Goal: Transaction & Acquisition: Book appointment/travel/reservation

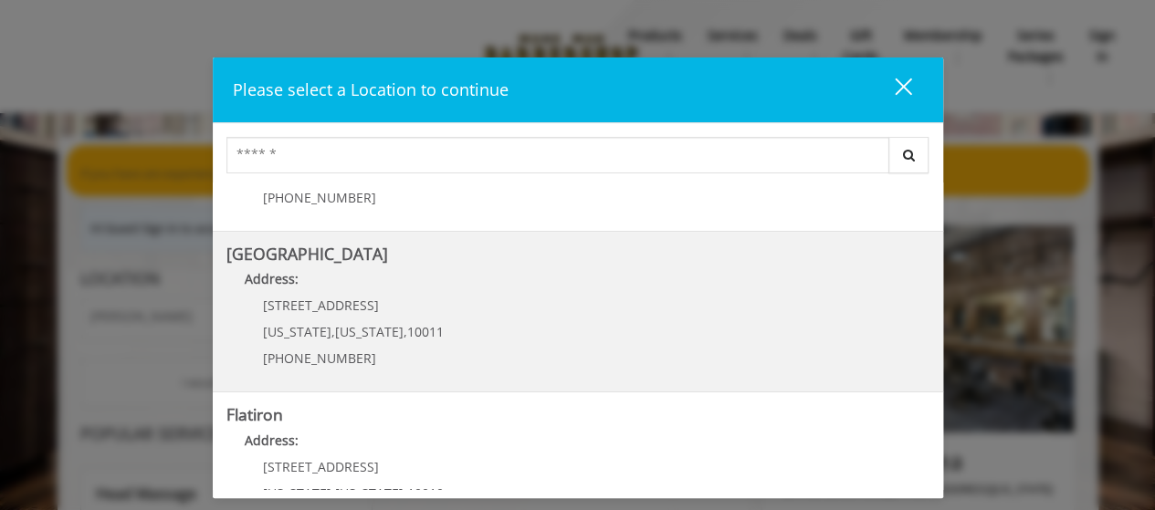
scroll to position [365, 0]
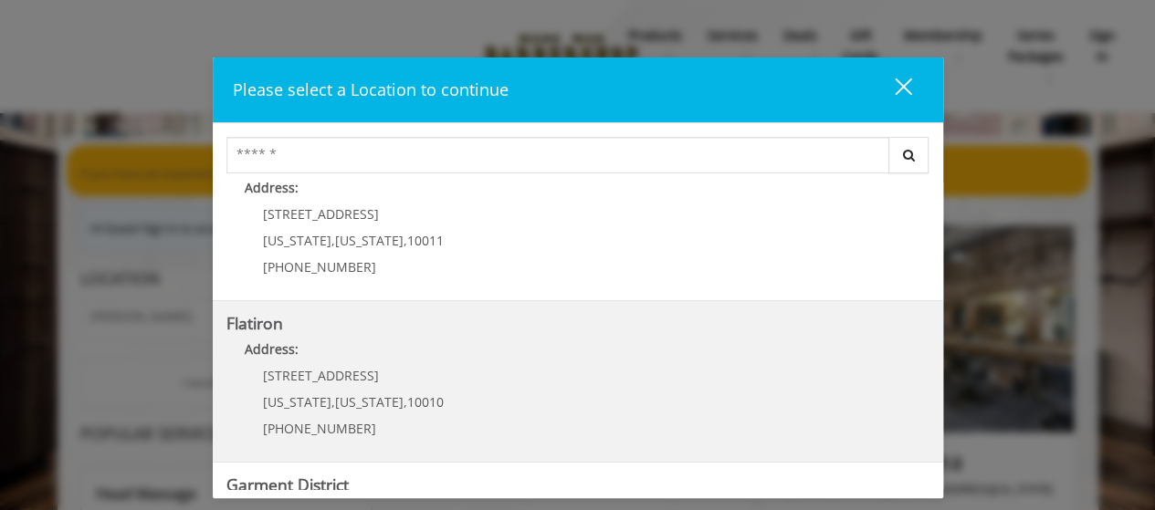
click at [342, 377] on p "[STREET_ADDRESS]" at bounding box center [353, 376] width 181 height 14
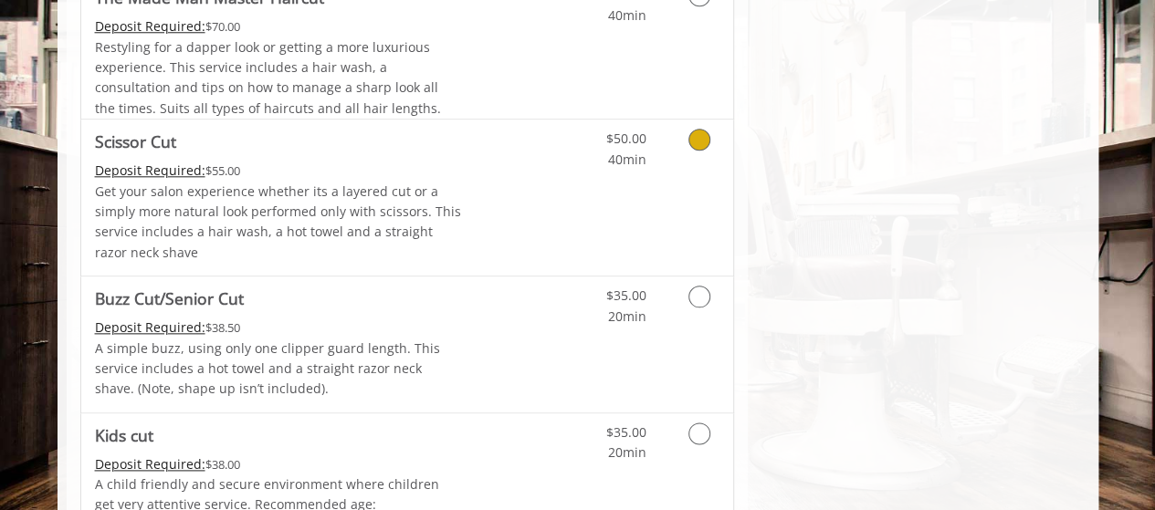
scroll to position [1005, 0]
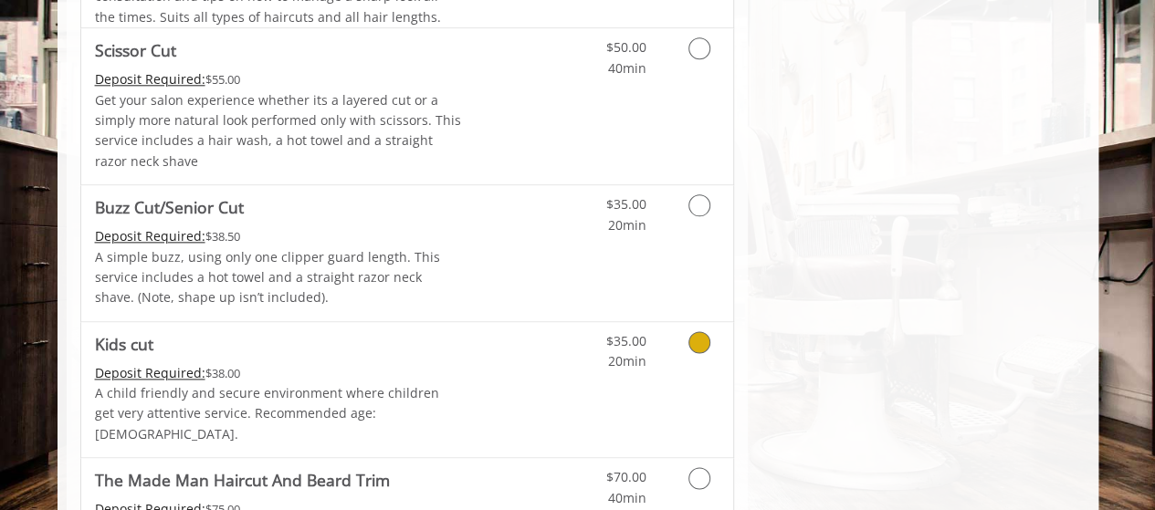
click at [333, 384] on p "A child friendly and secure environment where children get very attentive servi…" at bounding box center [278, 414] width 367 height 61
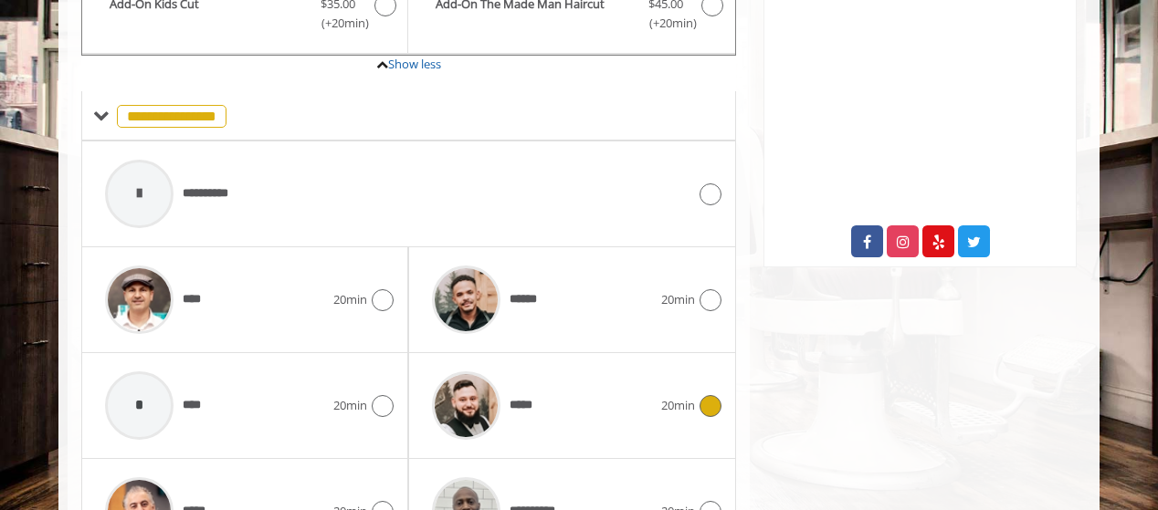
scroll to position [666, 0]
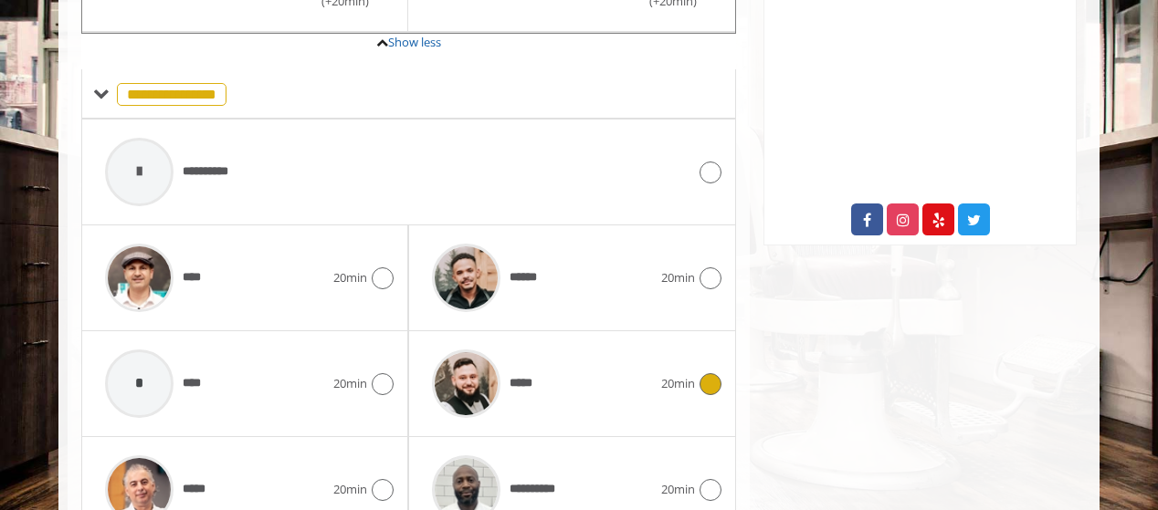
click at [528, 367] on span "*****" at bounding box center [483, 384] width 121 height 87
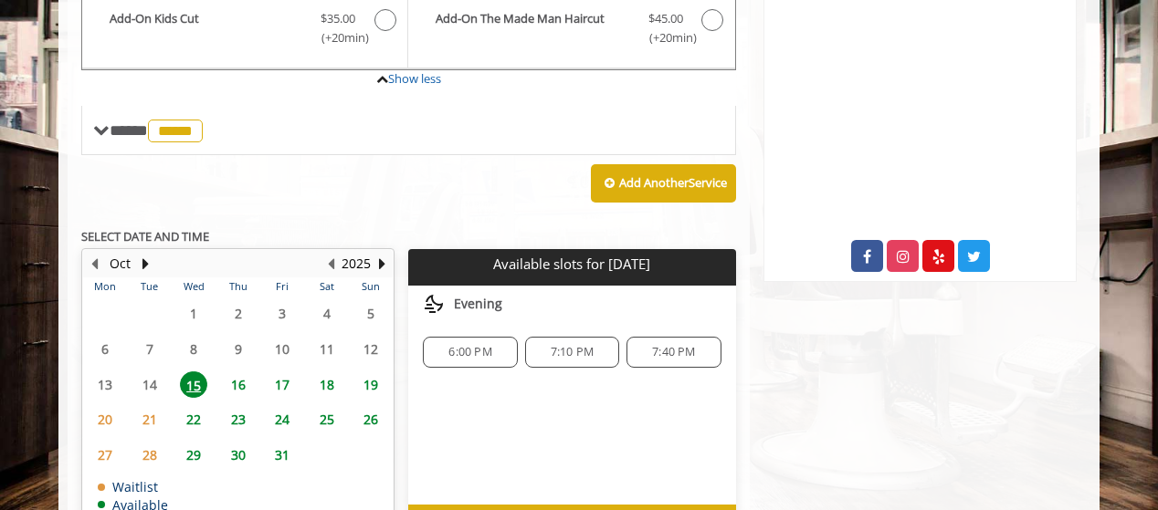
scroll to position [667, 0]
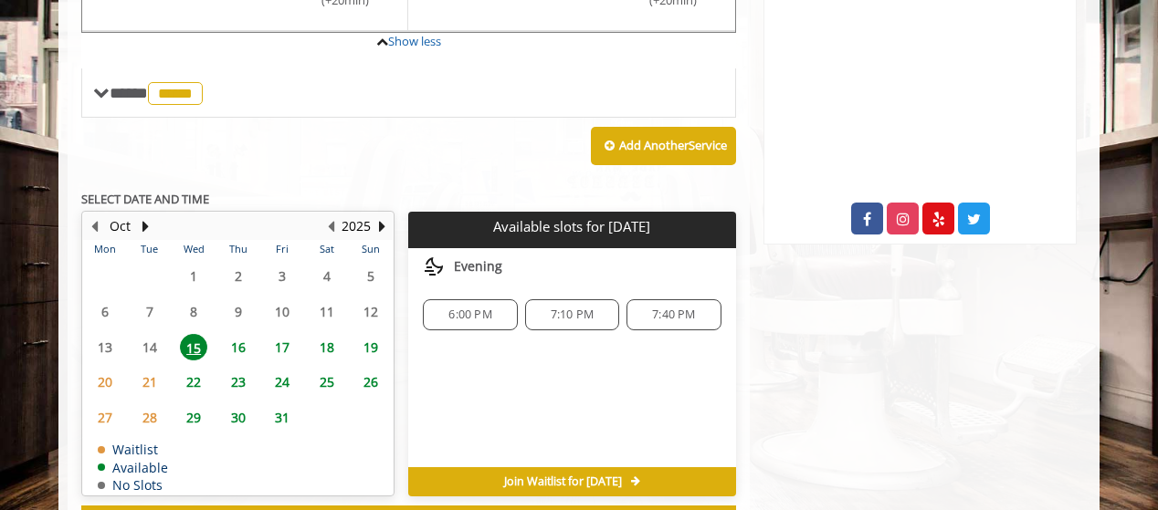
click at [374, 334] on span "19" at bounding box center [370, 347] width 27 height 26
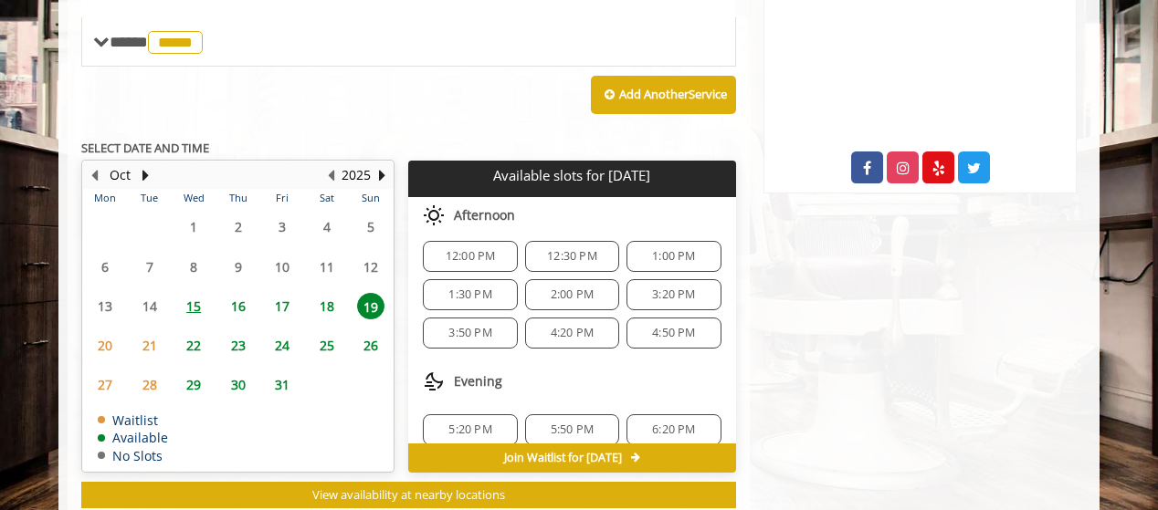
scroll to position [155, 0]
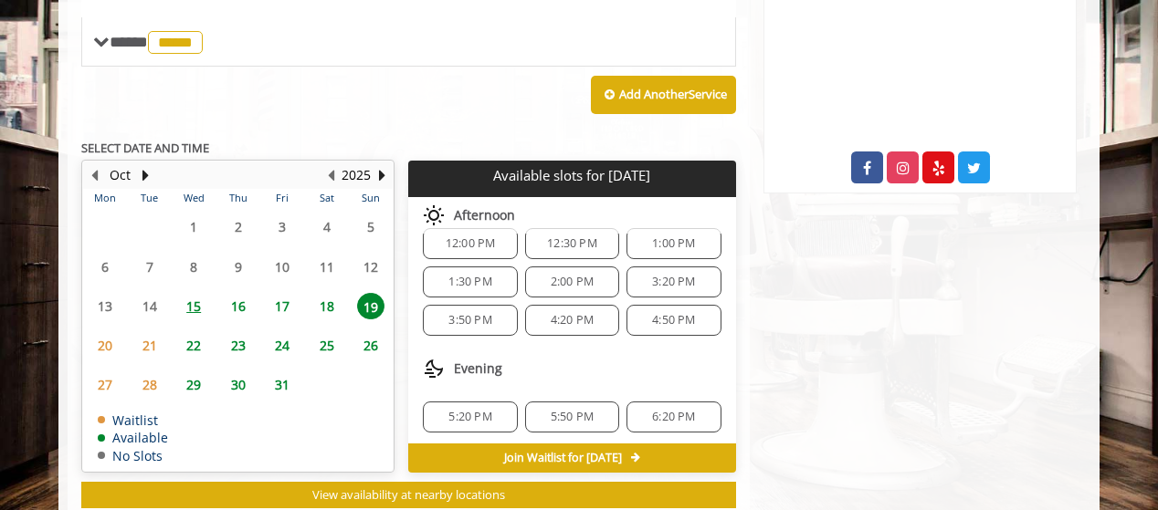
click at [468, 410] on span "5:20 PM" at bounding box center [469, 417] width 43 height 15
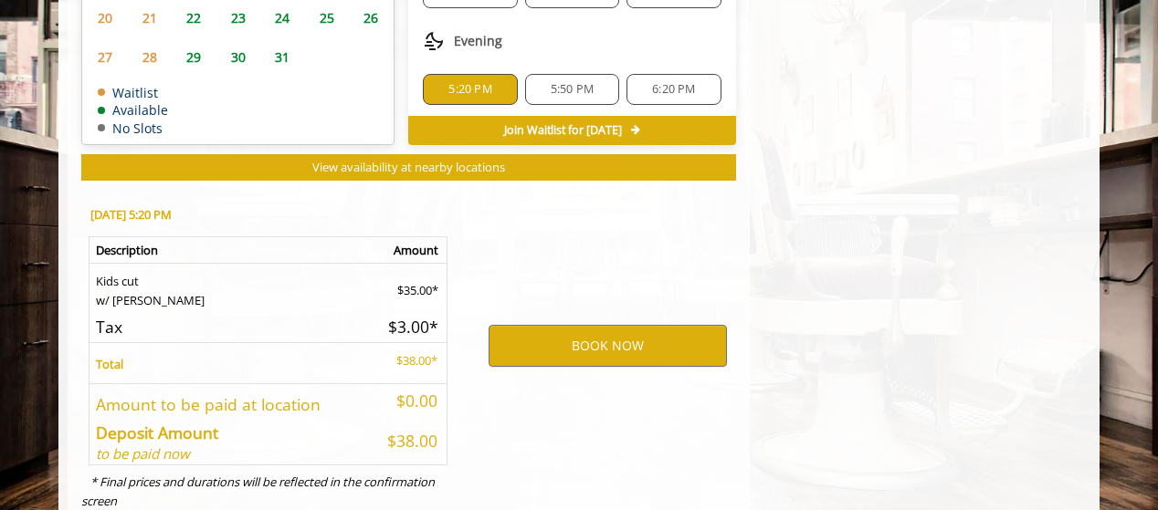
scroll to position [1073, 0]
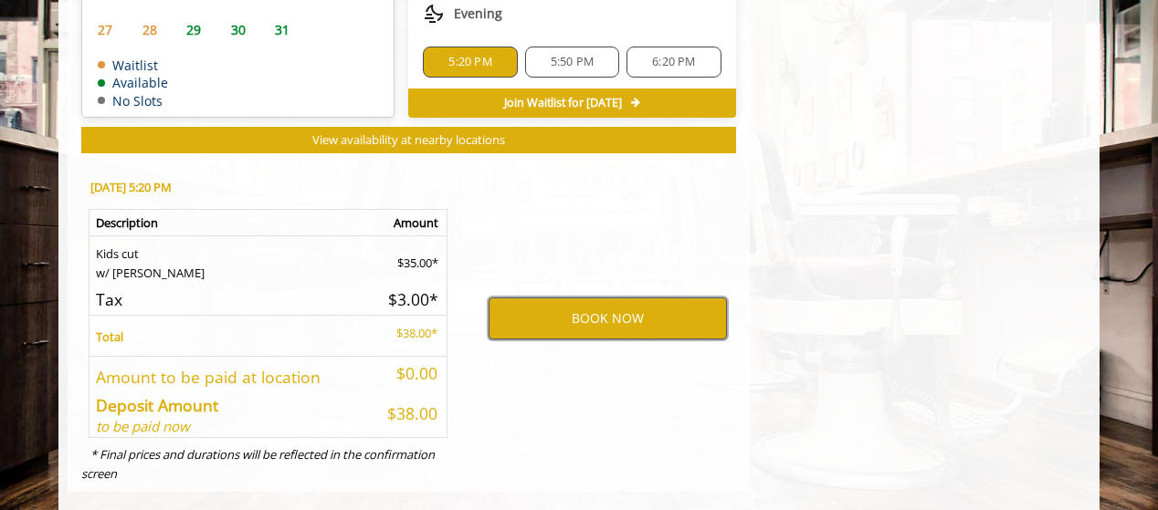
click at [621, 298] on button "BOOK NOW" at bounding box center [608, 319] width 238 height 42
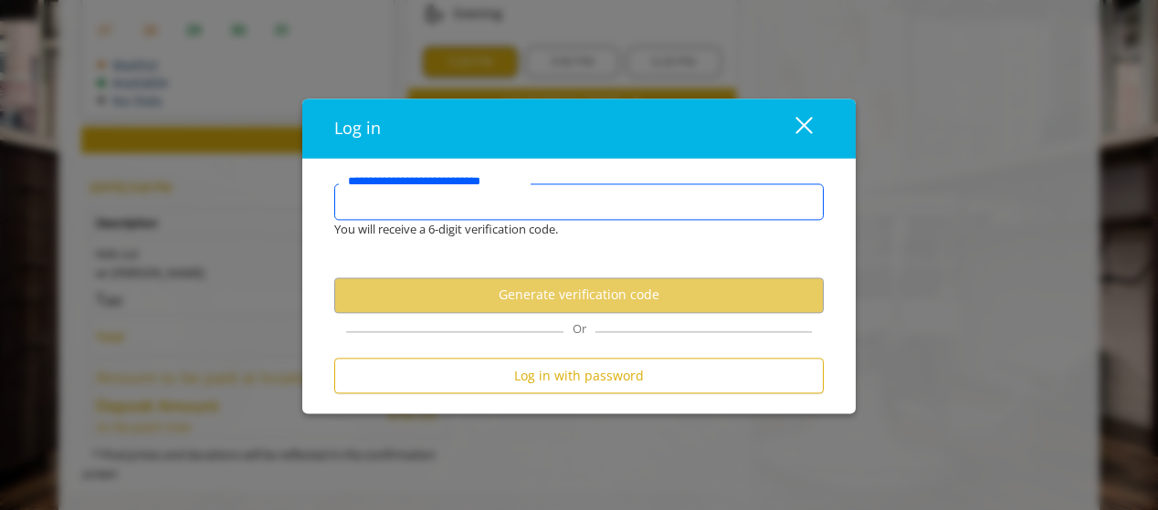
click at [486, 195] on input "**********" at bounding box center [578, 202] width 489 height 37
click at [525, 203] on input "**********" at bounding box center [578, 202] width 489 height 37
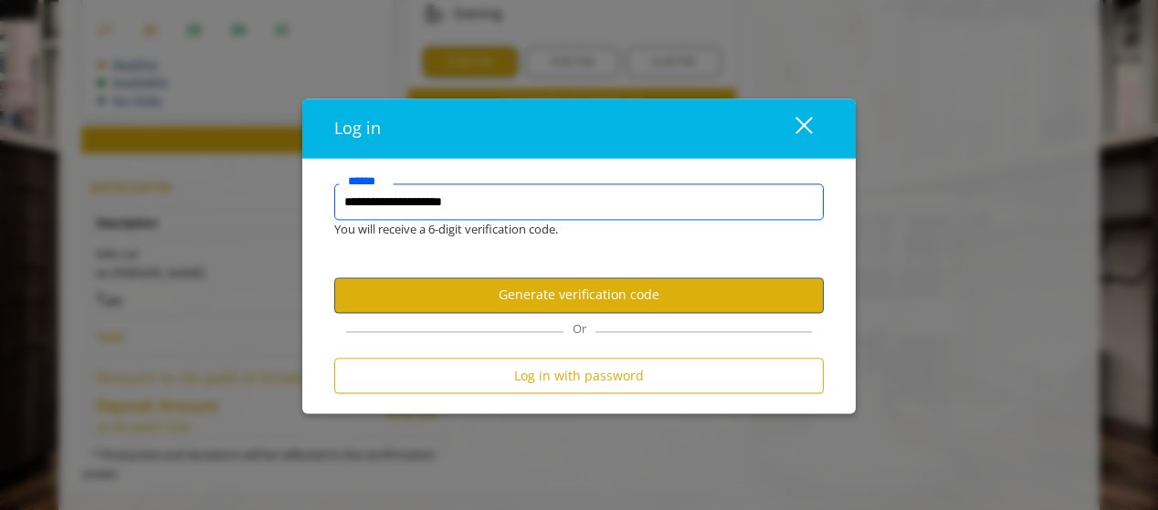
type input "**********"
drag, startPoint x: 560, startPoint y: 291, endPoint x: 555, endPoint y: 399, distance: 107.9
click at [554, 402] on form "**********" at bounding box center [578, 293] width 489 height 219
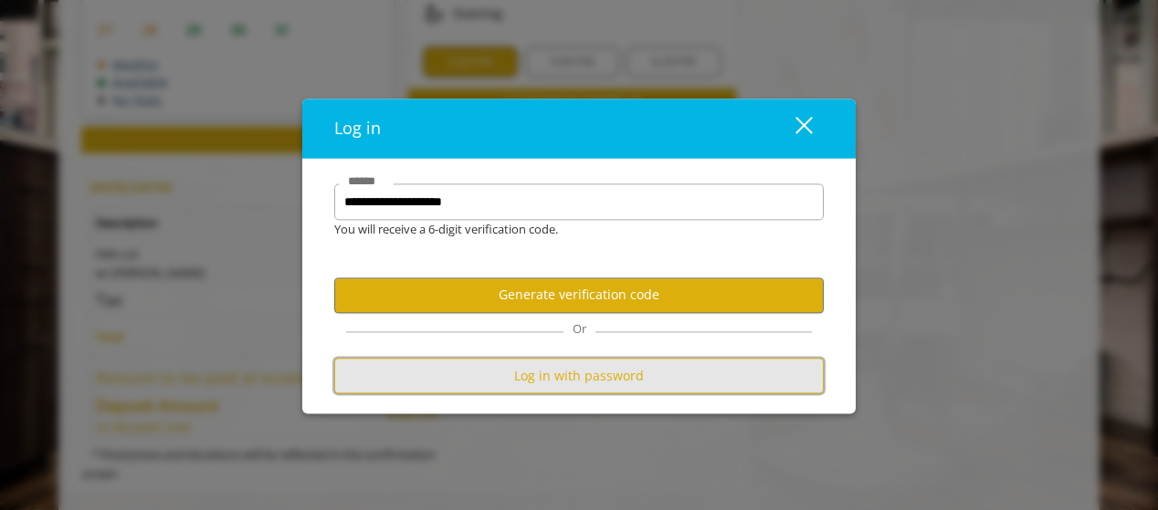
click at [557, 379] on button "Log in with password" at bounding box center [578, 376] width 489 height 36
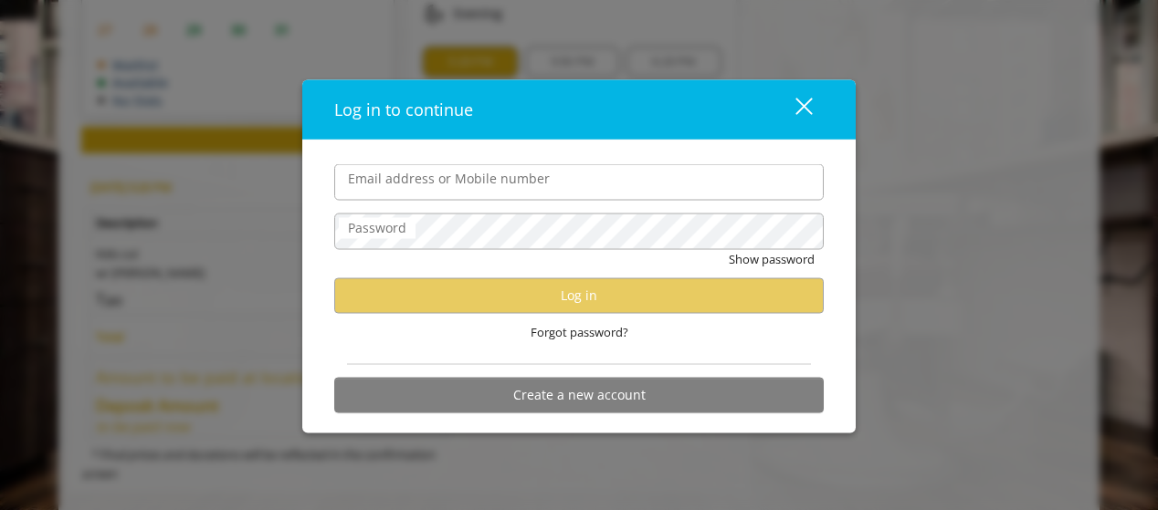
click at [345, 184] on input "Email address or Mobile number" at bounding box center [578, 182] width 489 height 37
type input "**********"
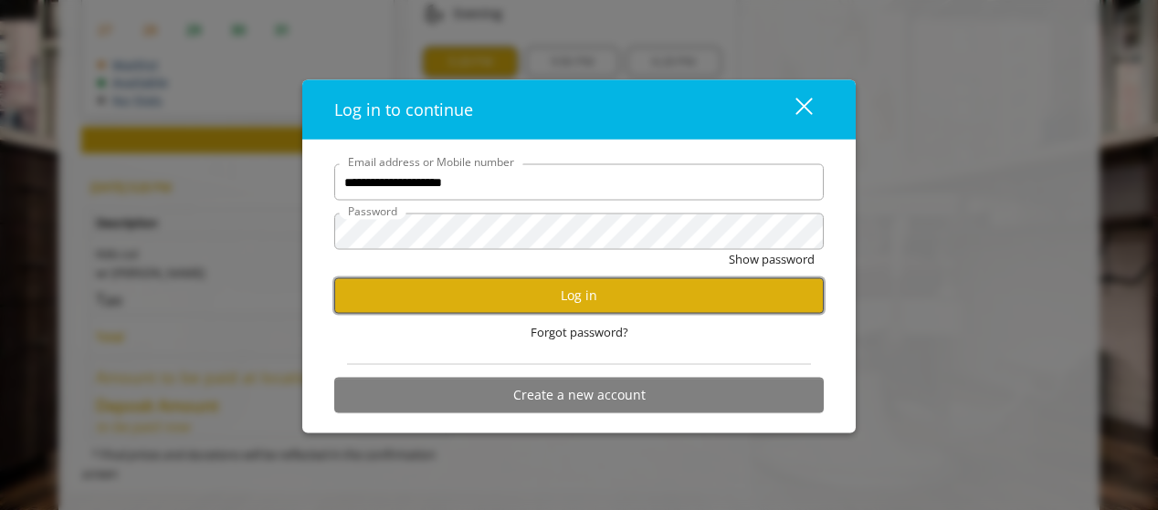
click at [720, 295] on button "Log in" at bounding box center [578, 296] width 489 height 36
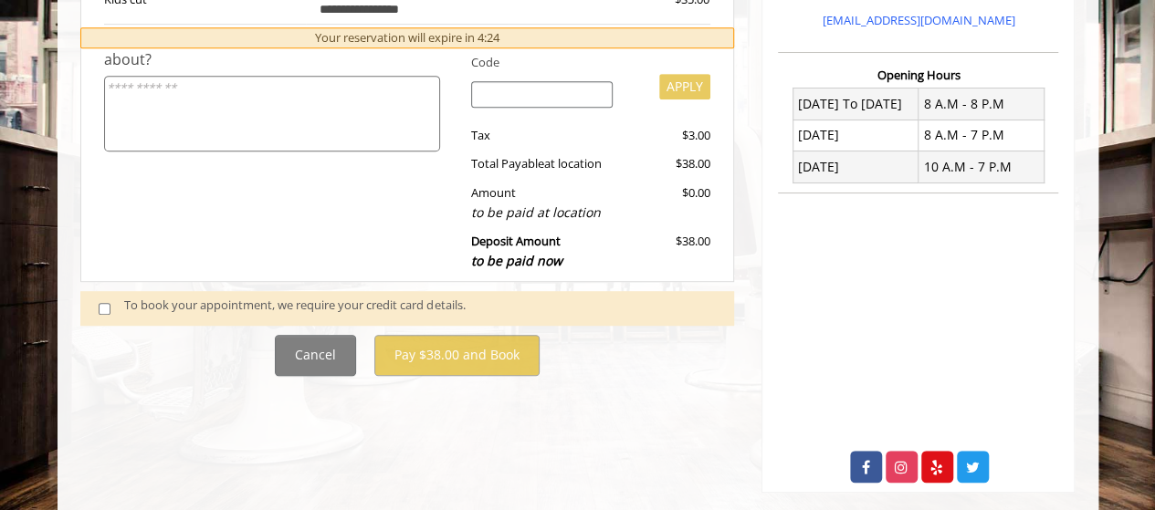
scroll to position [443, 0]
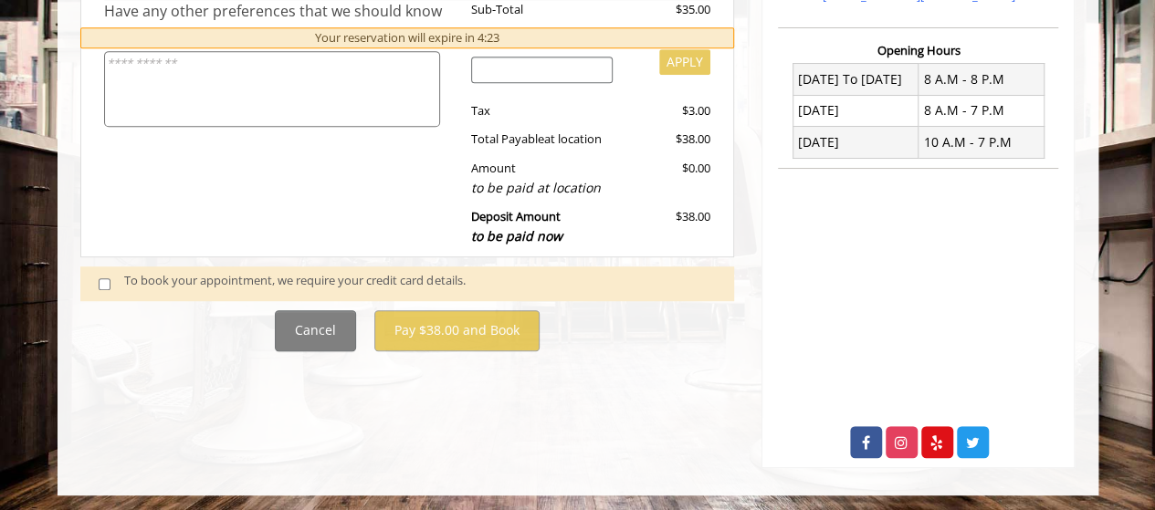
click at [116, 284] on span at bounding box center [112, 283] width 54 height 25
click at [107, 273] on span at bounding box center [112, 283] width 54 height 25
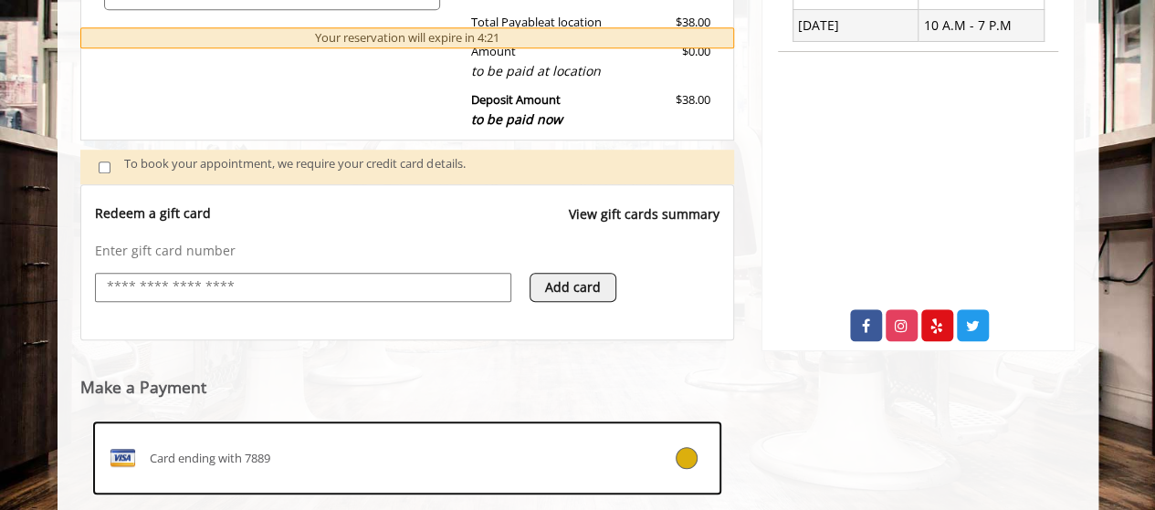
scroll to position [584, 0]
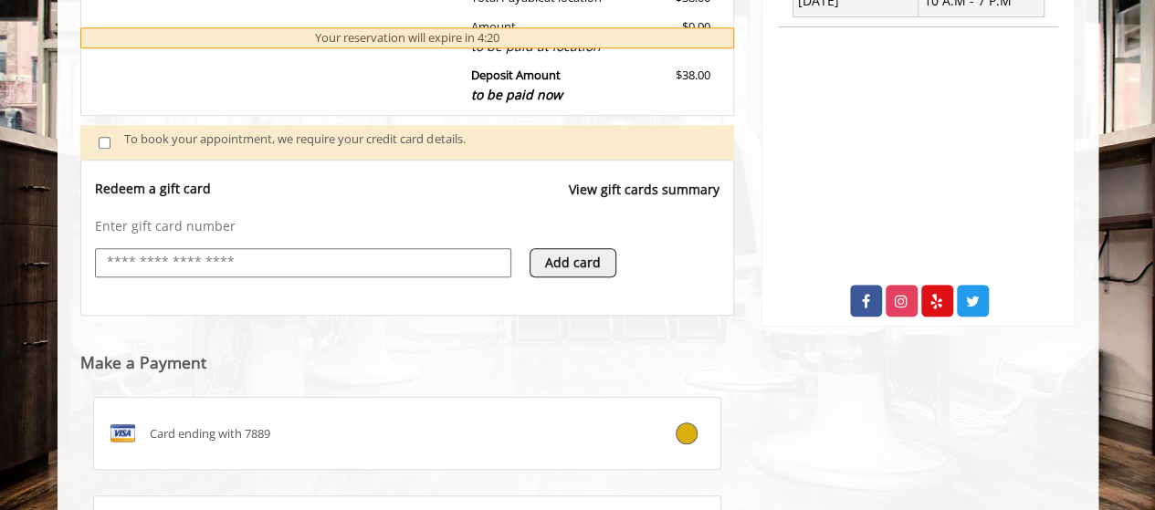
click at [269, 259] on input "text" at bounding box center [303, 263] width 396 height 22
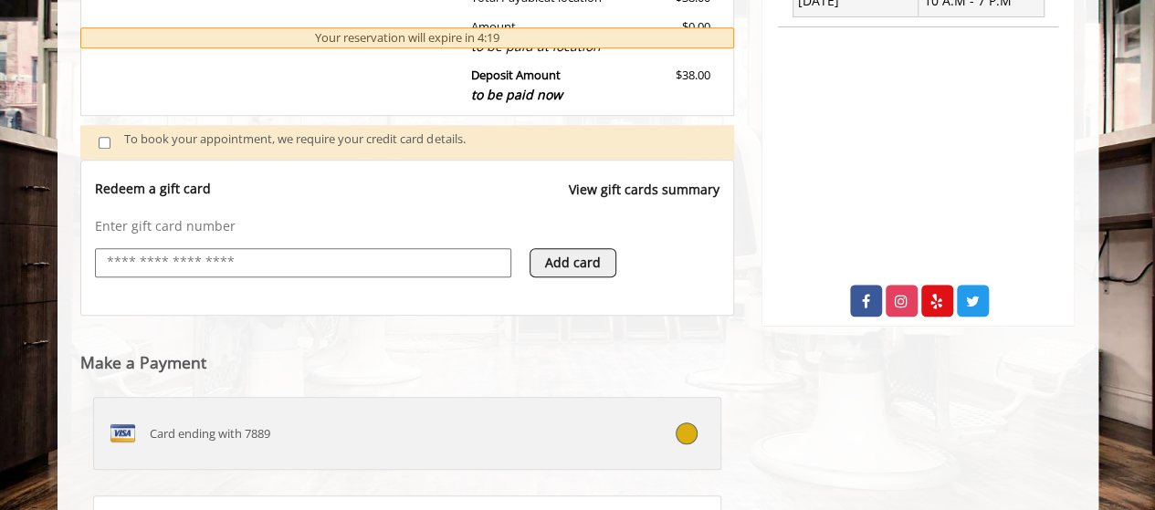
click at [143, 408] on label "Card ending with 7889" at bounding box center [407, 433] width 629 height 73
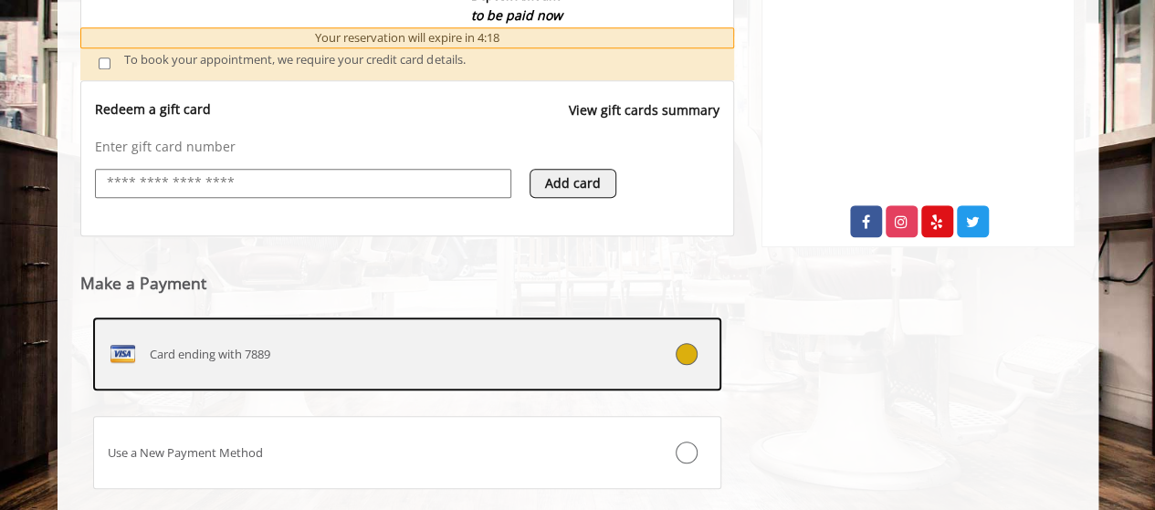
click at [387, 341] on div "Card ending with 7889" at bounding box center [355, 354] width 522 height 29
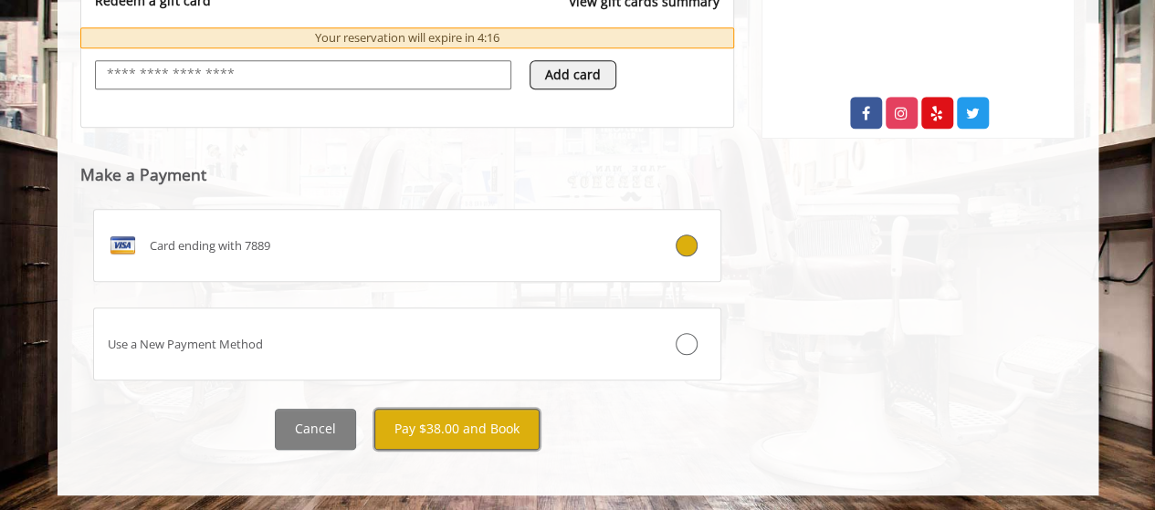
click at [468, 426] on button "Pay $38.00 and Book" at bounding box center [456, 429] width 165 height 41
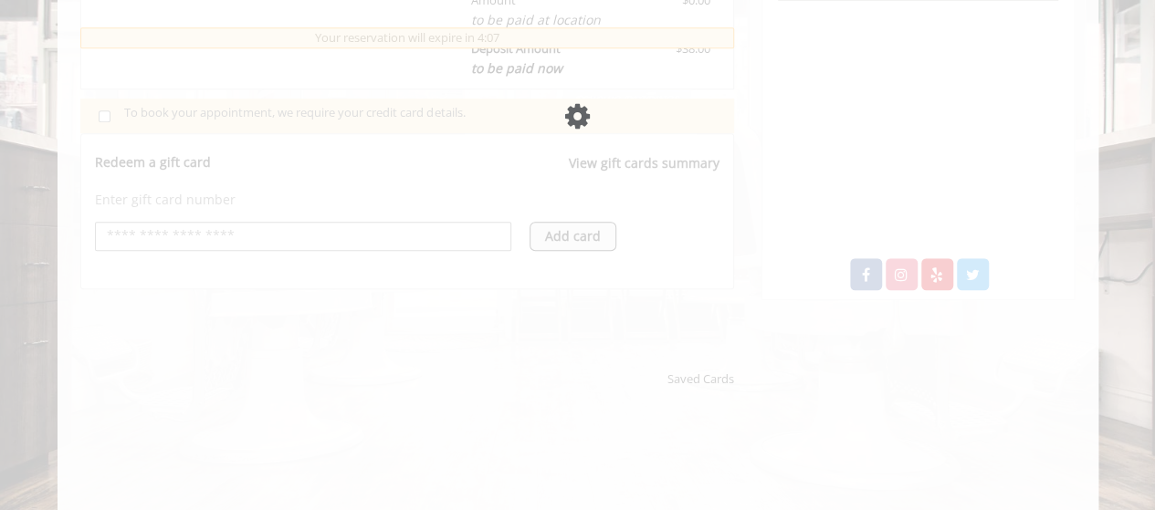
scroll to position [639, 0]
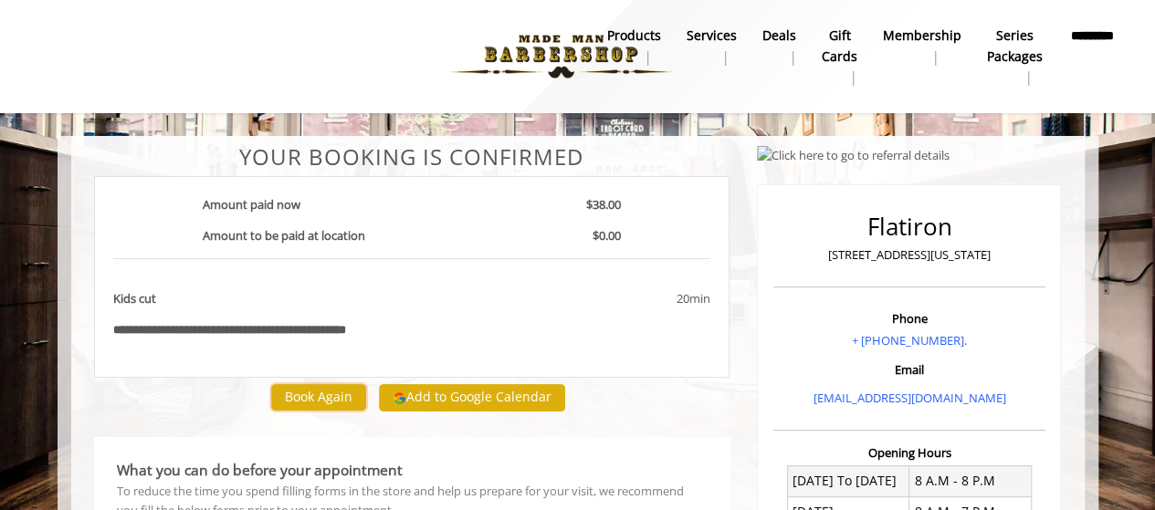
click at [321, 390] on button "Book Again" at bounding box center [318, 397] width 95 height 26
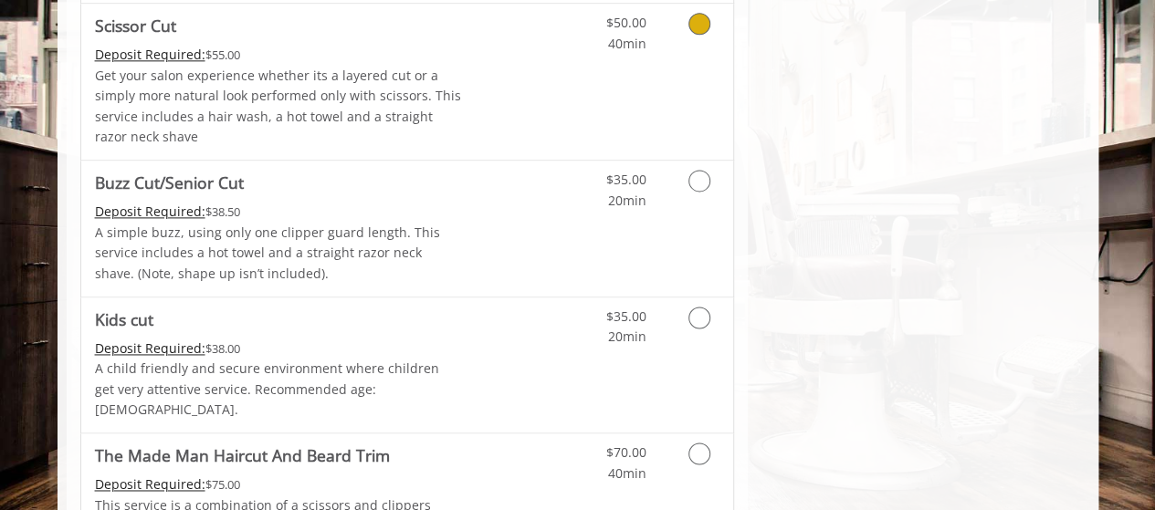
scroll to position [1187, 0]
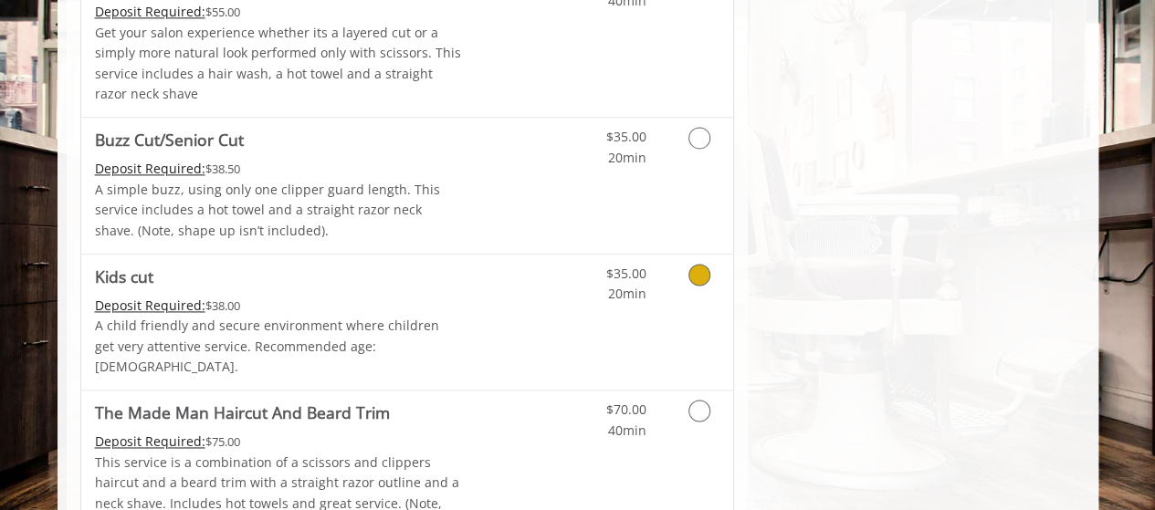
click at [488, 331] on link "Discounted Price" at bounding box center [515, 323] width 109 height 136
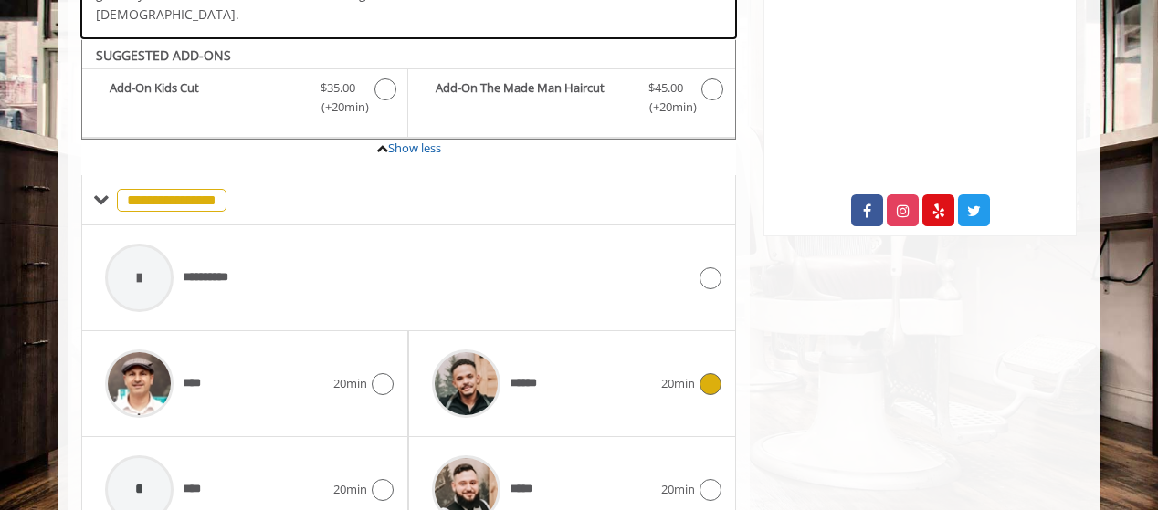
scroll to position [690, 0]
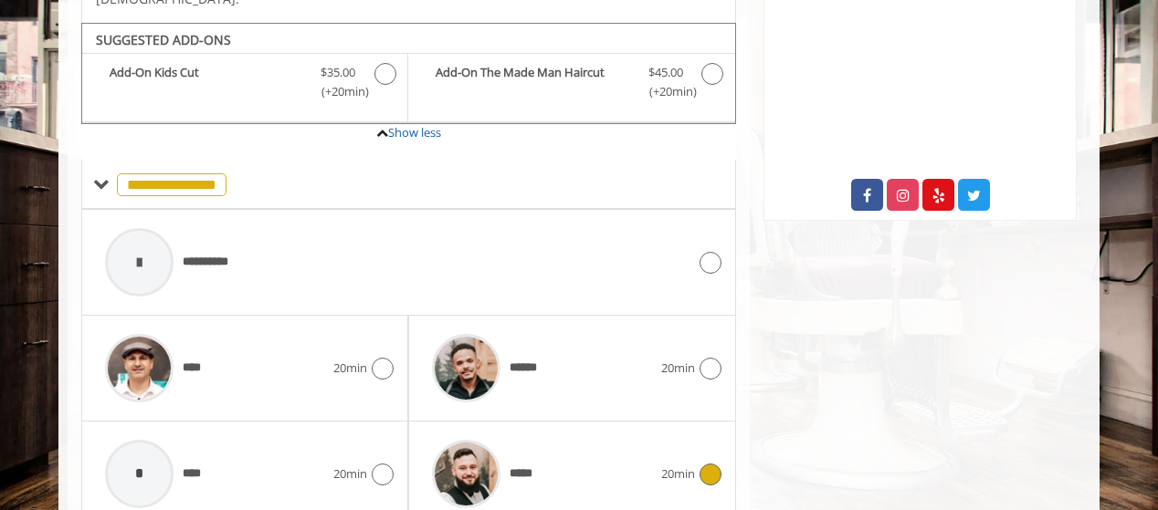
click at [546, 438] on div "*****" at bounding box center [541, 474] width 237 height 87
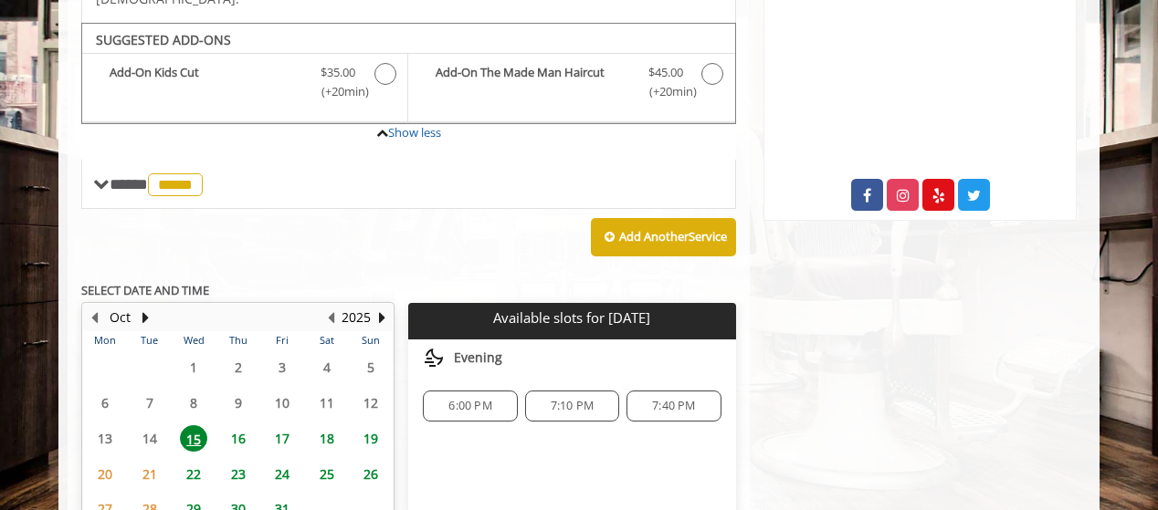
click at [373, 426] on span "19" at bounding box center [370, 439] width 27 height 26
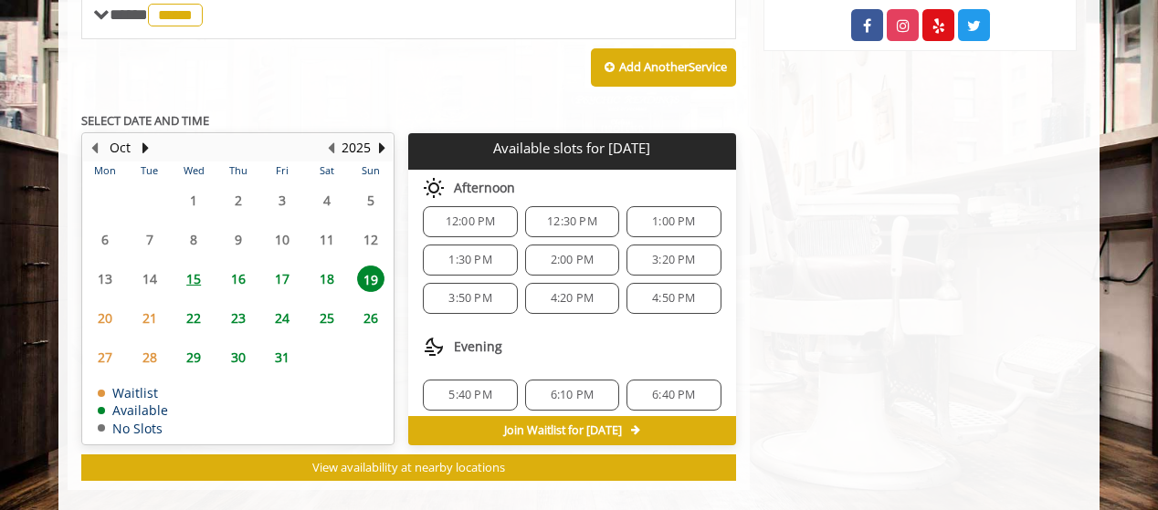
scroll to position [155, 0]
click at [467, 383] on span "5:40 PM" at bounding box center [469, 390] width 43 height 15
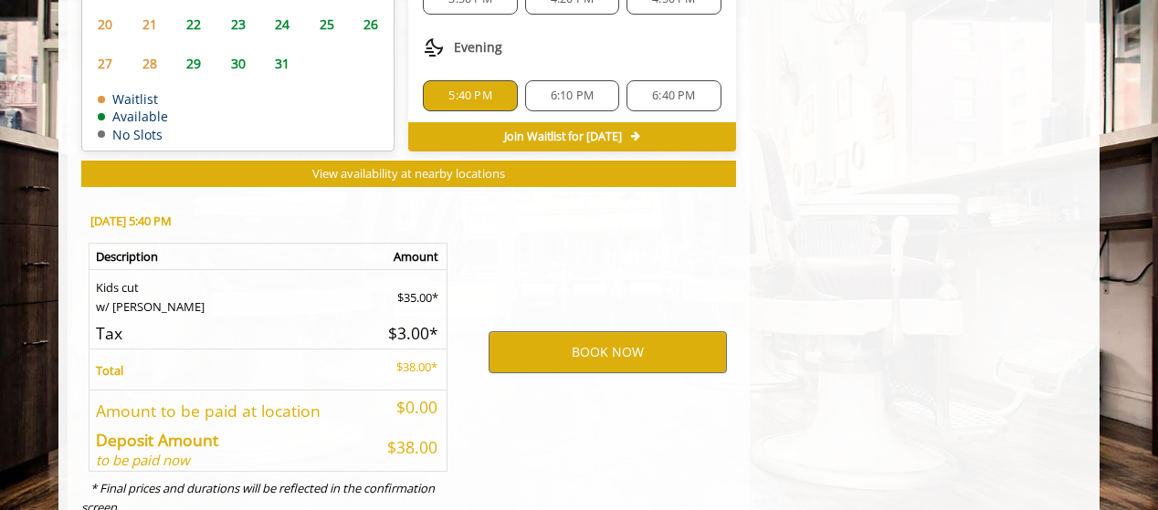
scroll to position [1189, 0]
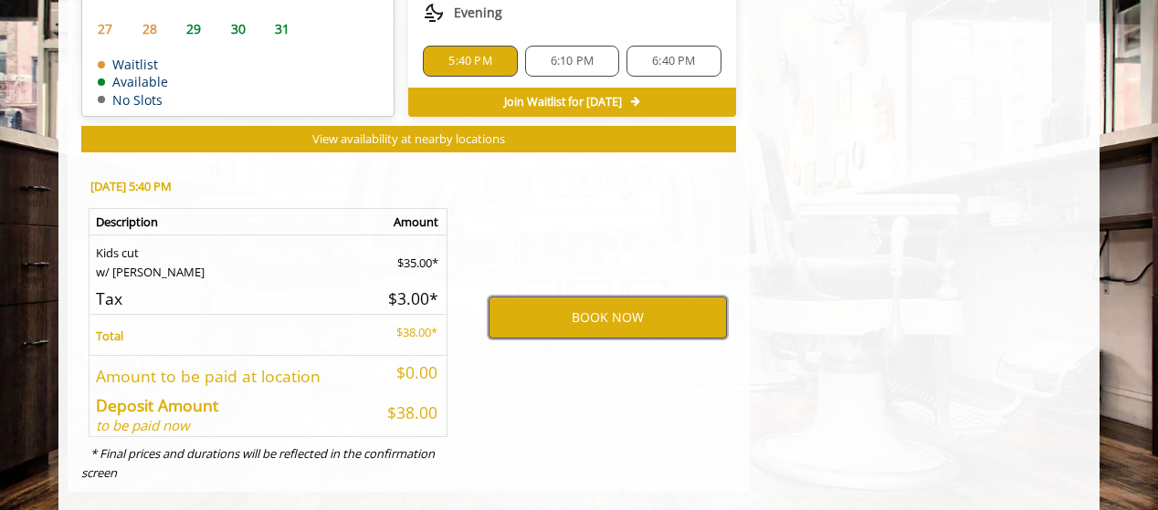
click at [577, 297] on button "BOOK NOW" at bounding box center [608, 318] width 238 height 42
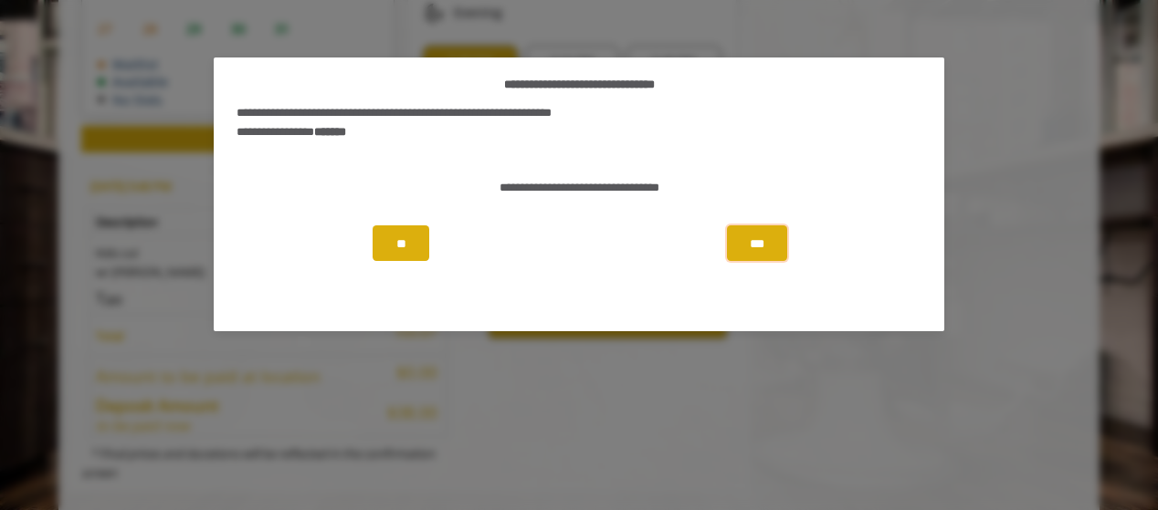
click at [762, 251] on button "***" at bounding box center [757, 243] width 60 height 35
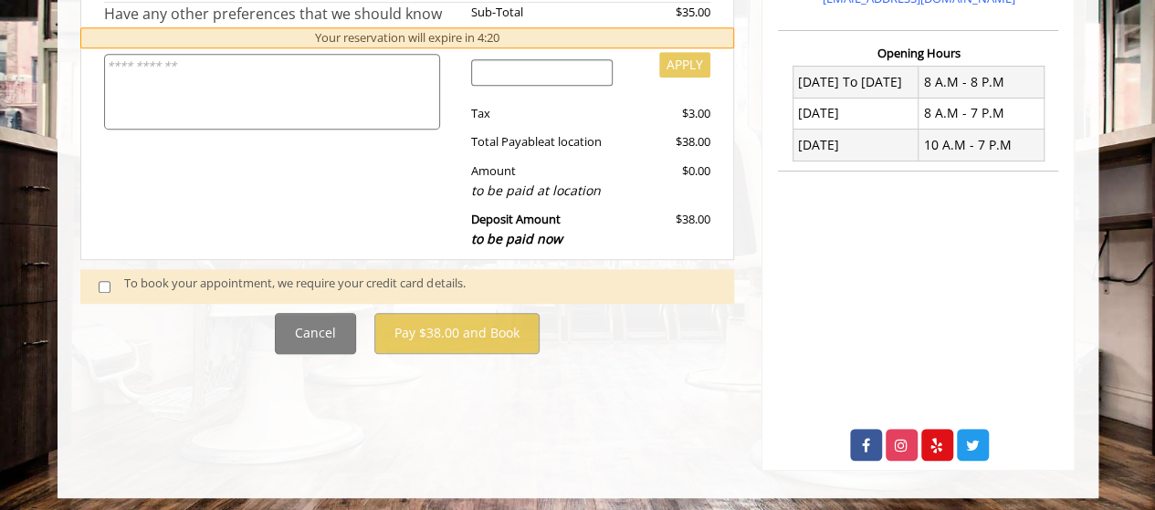
scroll to position [443, 0]
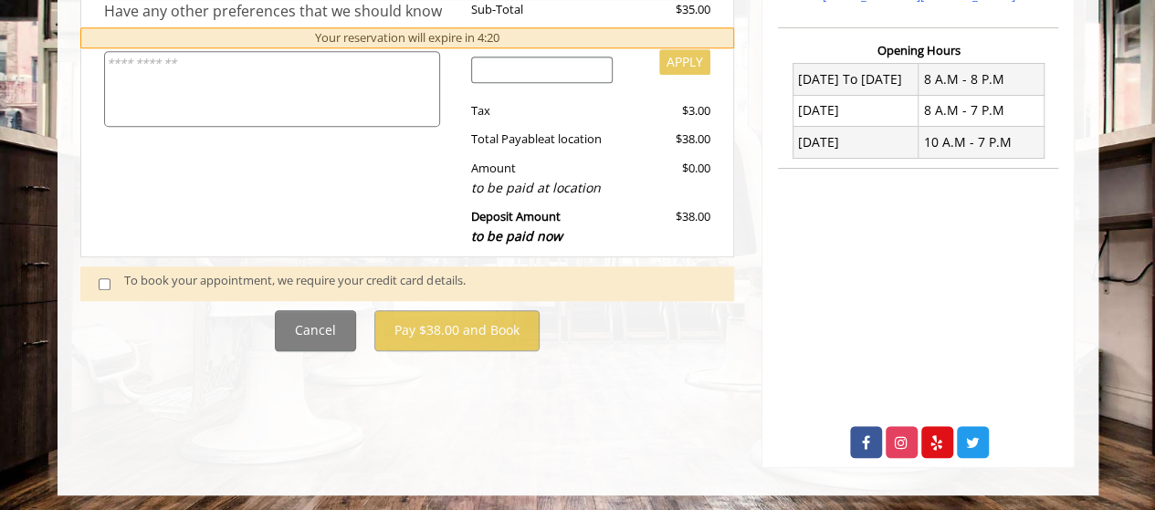
click at [210, 286] on div "To book your appointment, we require your credit card details." at bounding box center [420, 283] width 592 height 25
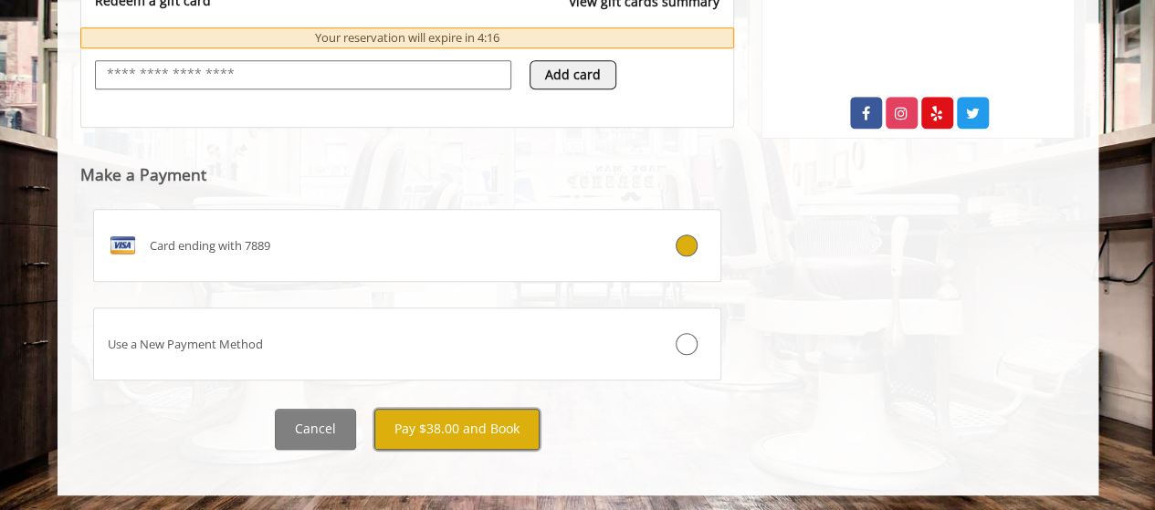
click at [446, 426] on button "Pay $38.00 and Book" at bounding box center [456, 429] width 165 height 41
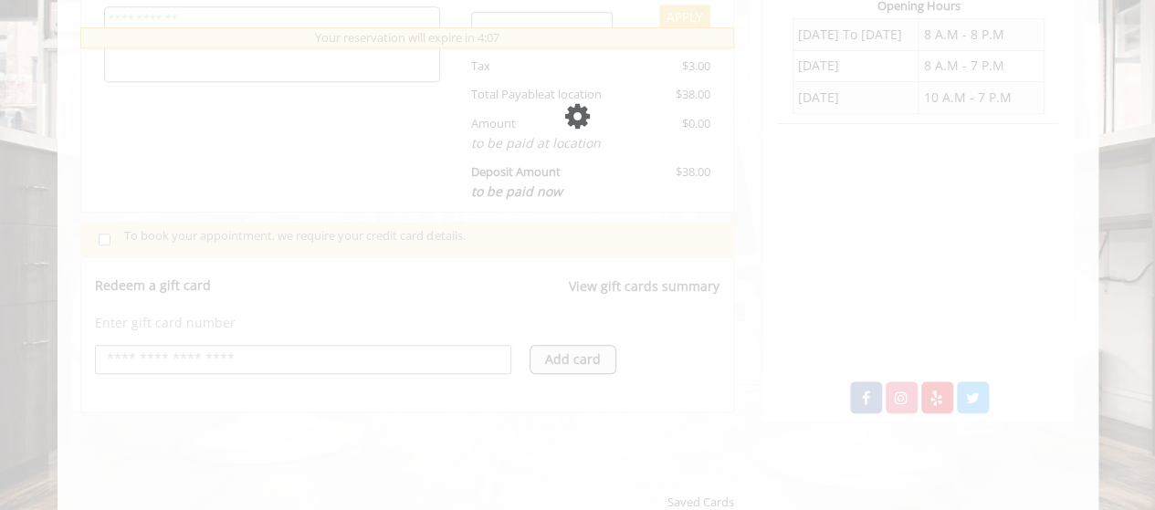
scroll to position [590, 0]
